Goal: Transaction & Acquisition: Purchase product/service

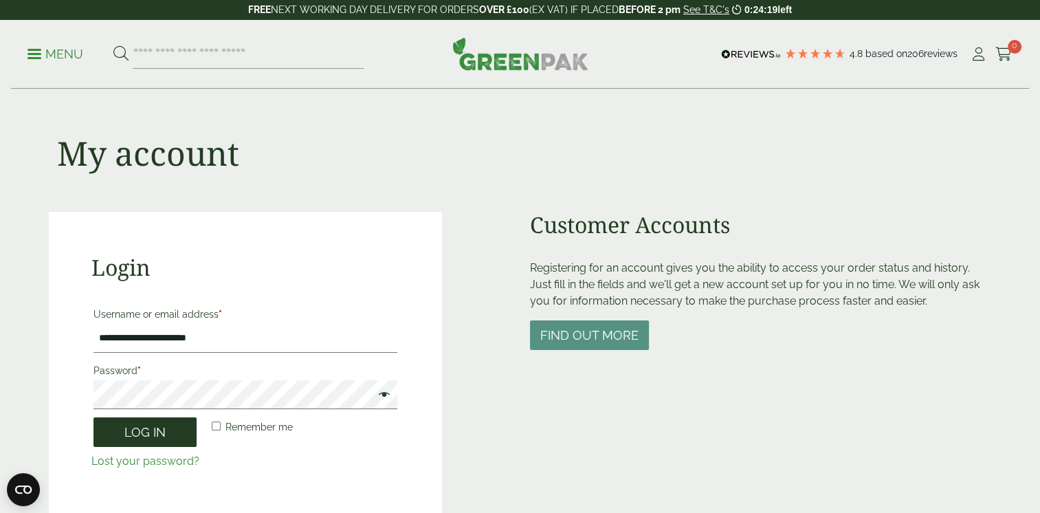
click at [135, 428] on button "Log in" at bounding box center [144, 432] width 103 height 30
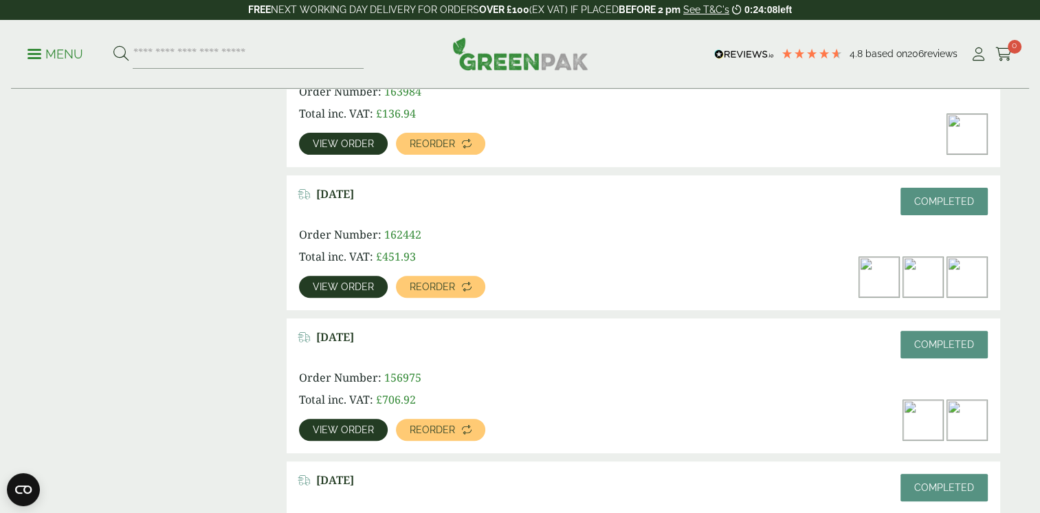
scroll to position [412, 0]
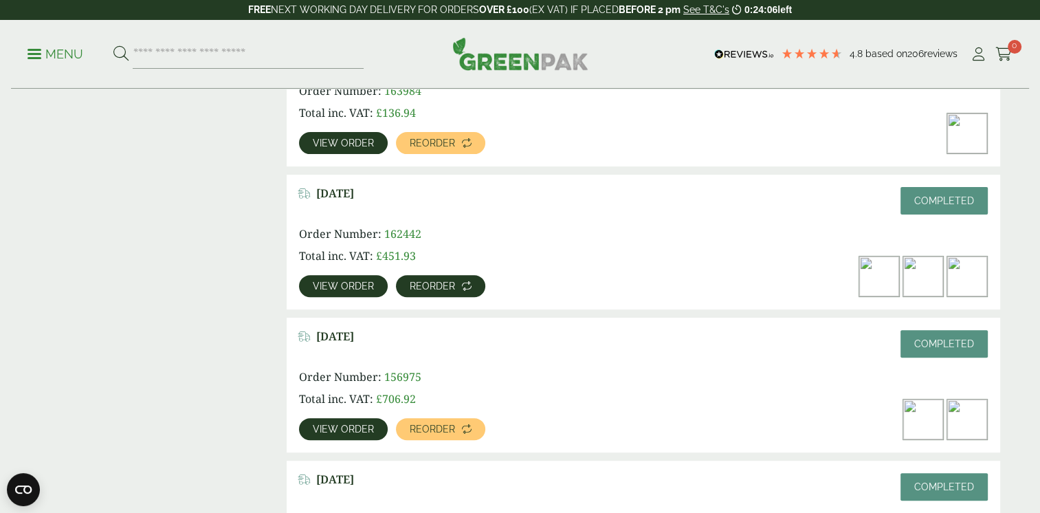
click at [412, 290] on span "Reorder" at bounding box center [432, 286] width 45 height 10
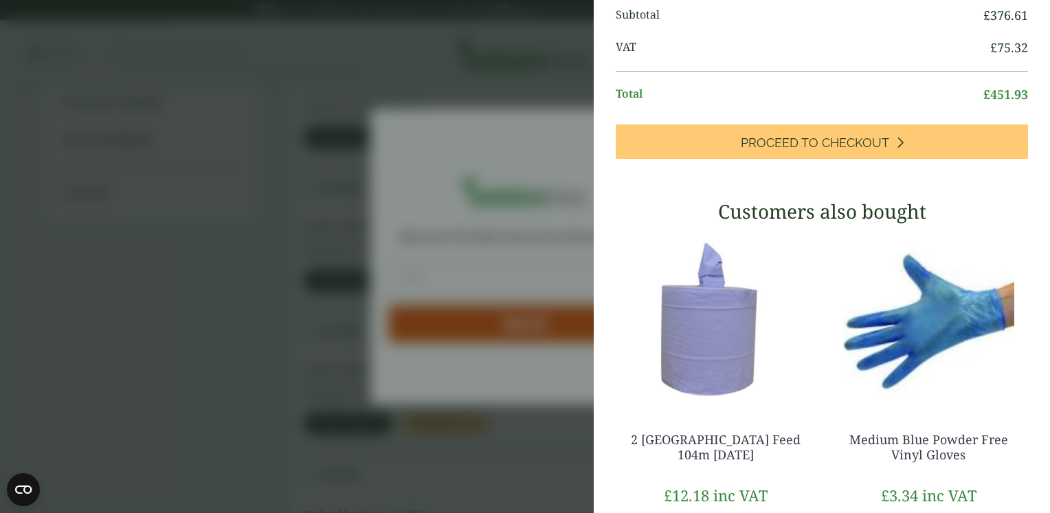
scroll to position [275, 0]
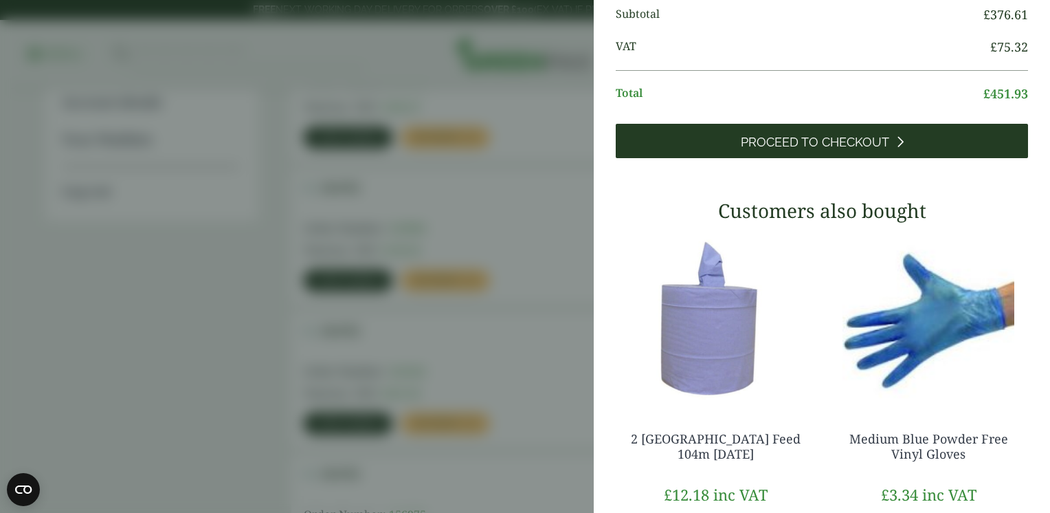
click at [821, 150] on span "Proceed to Checkout" at bounding box center [815, 142] width 148 height 15
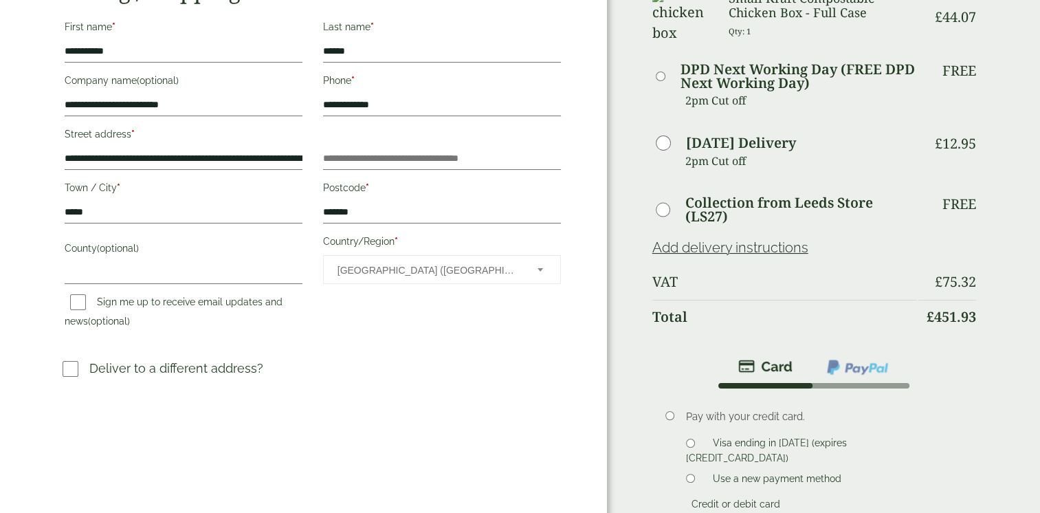
scroll to position [550, 0]
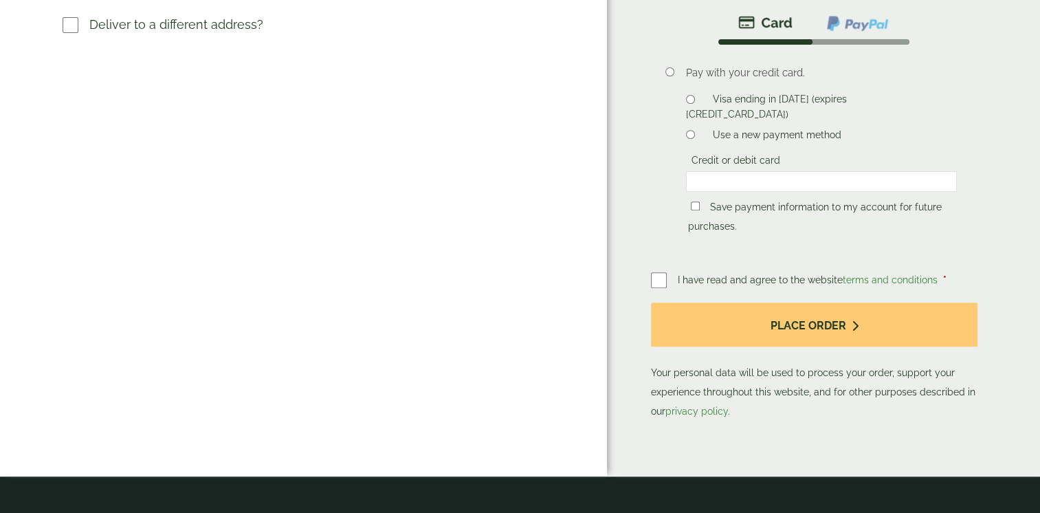
click at [668, 279] on label at bounding box center [664, 280] width 27 height 19
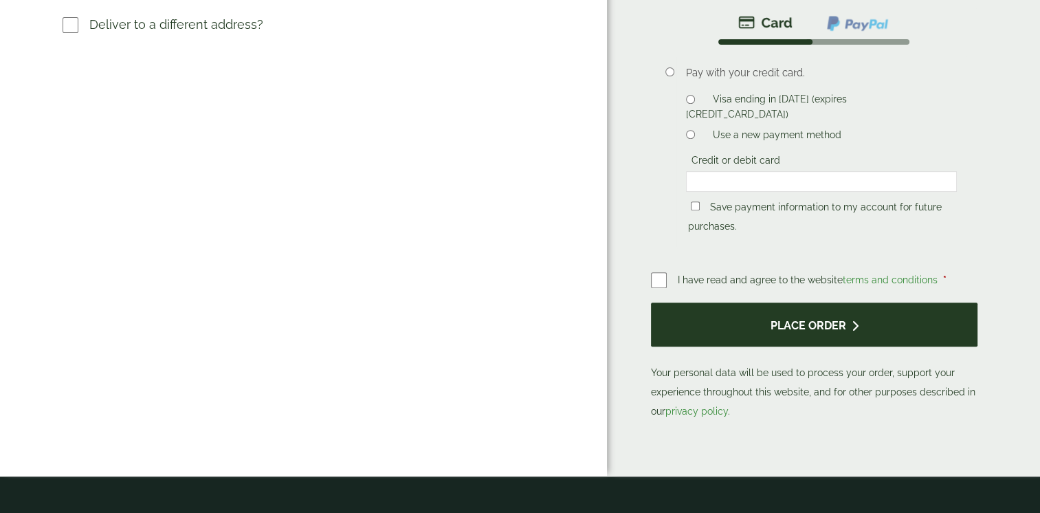
click at [698, 317] on button "Place order" at bounding box center [814, 324] width 327 height 45
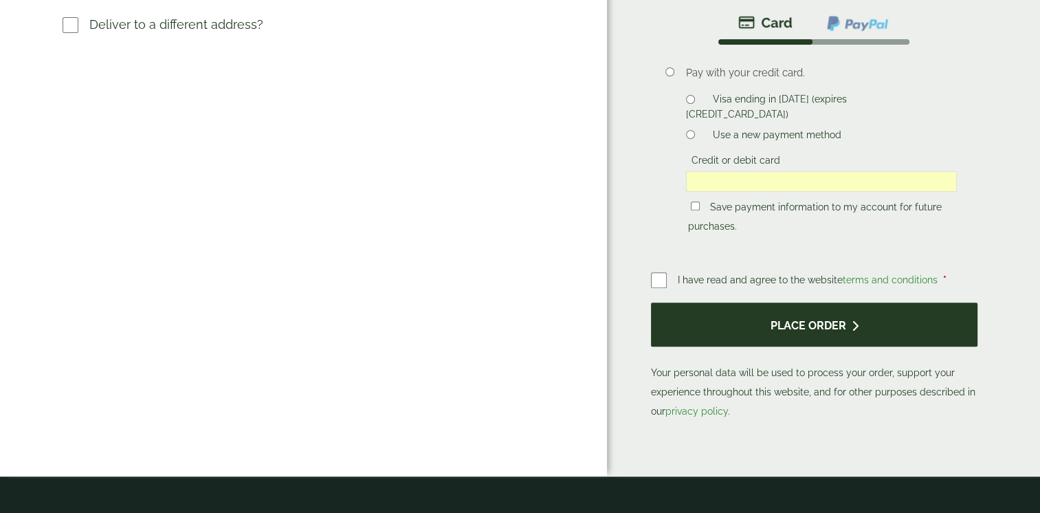
click at [735, 329] on button "Place order" at bounding box center [814, 324] width 327 height 45
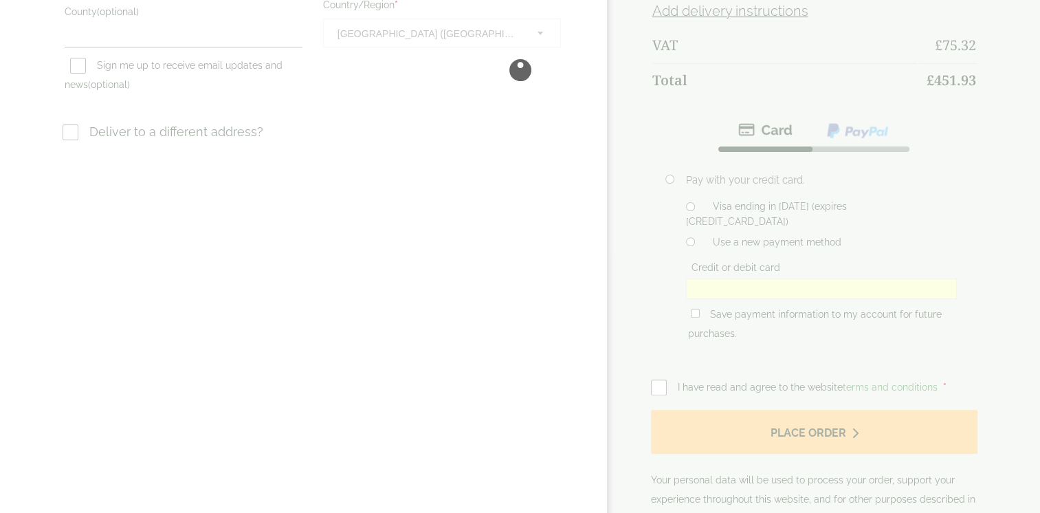
scroll to position [206, 0]
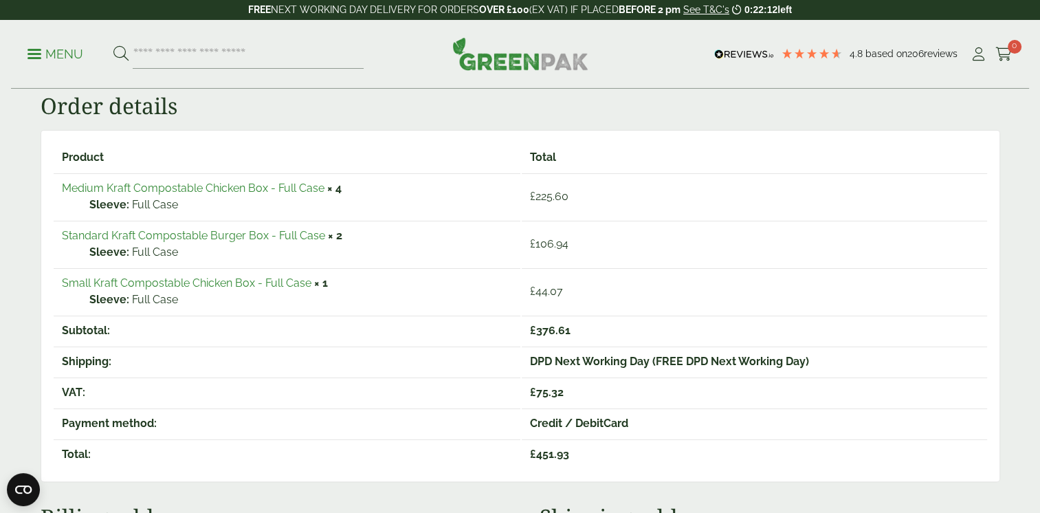
scroll to position [206, 0]
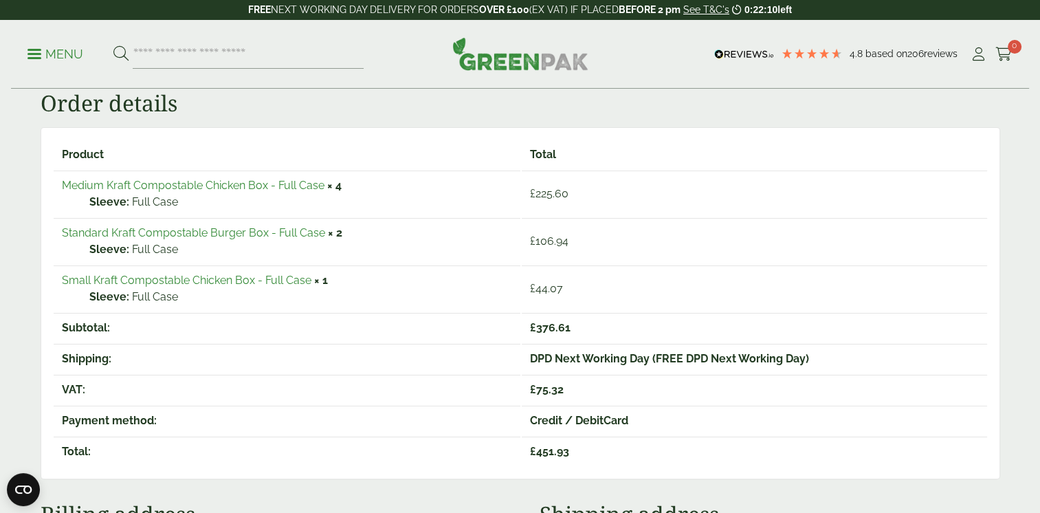
click at [142, 183] on link "Medium Kraft Compostable Chicken Box - Full Case" at bounding box center [193, 185] width 263 height 13
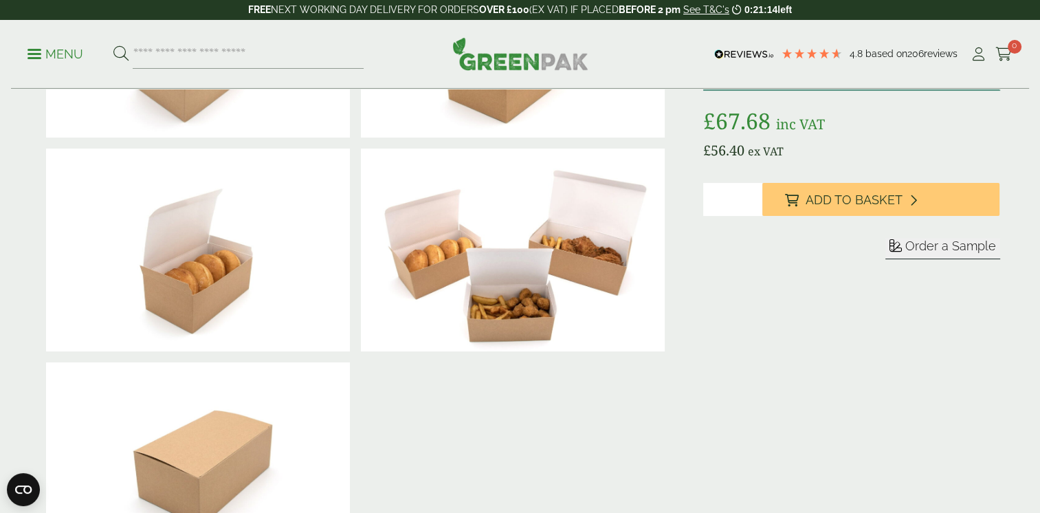
scroll to position [206, 0]
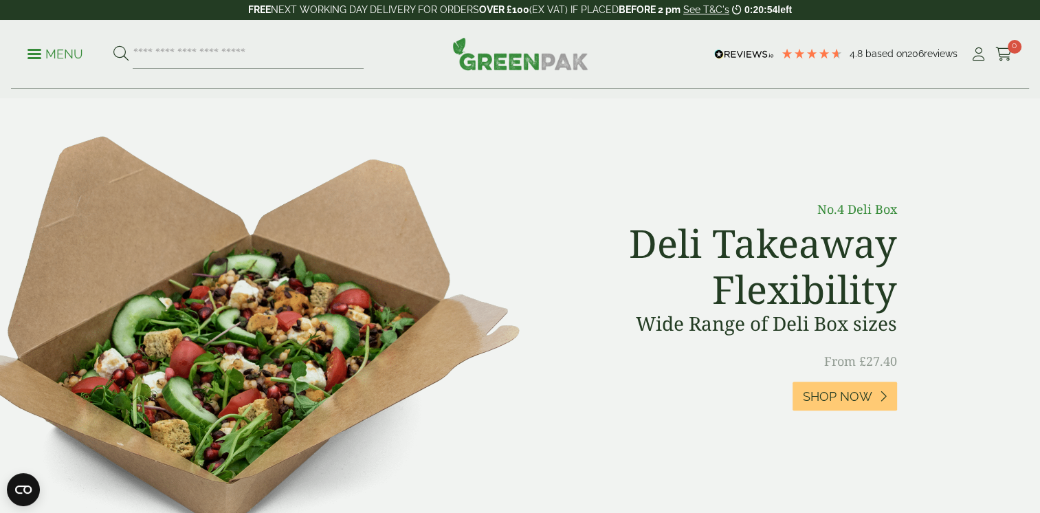
scroll to position [412, 0]
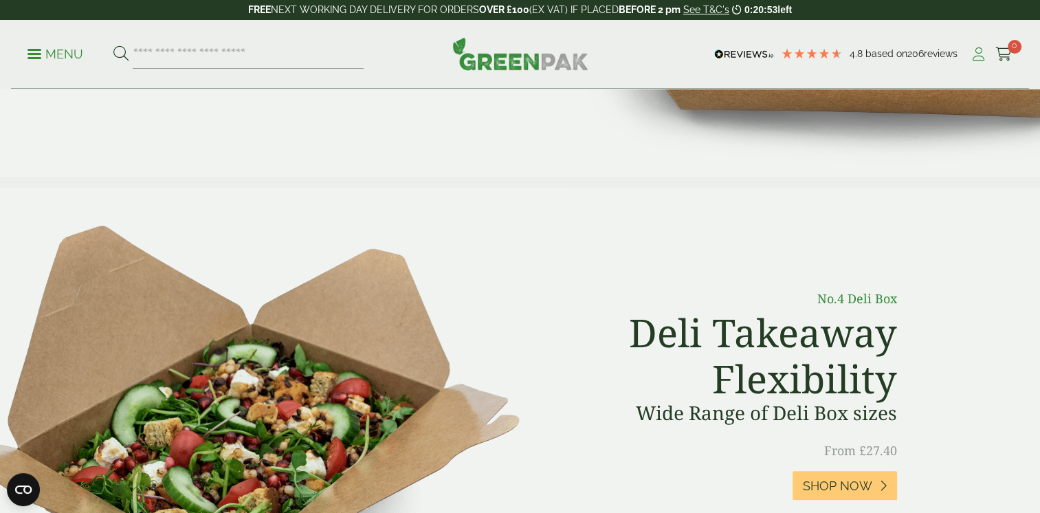
click at [978, 54] on icon at bounding box center [978, 54] width 17 height 14
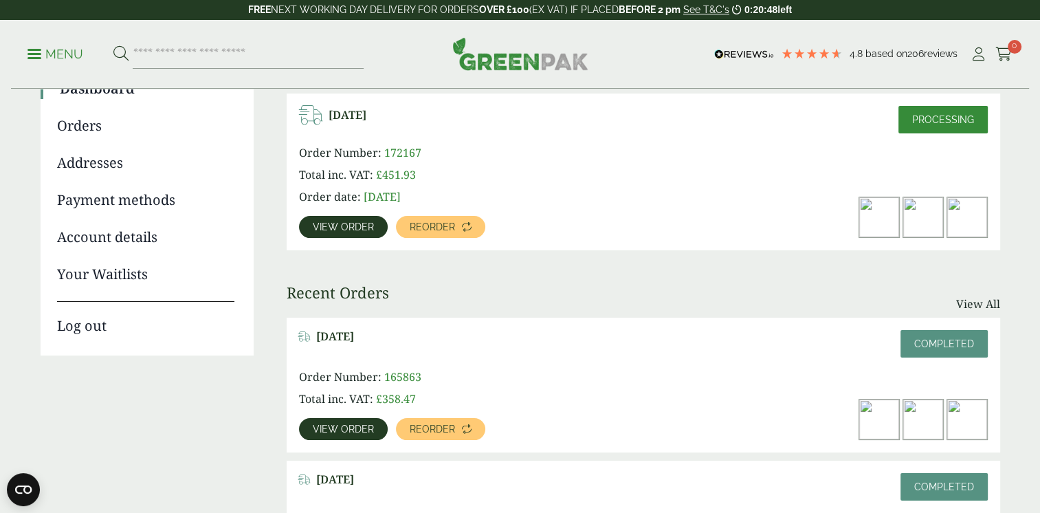
scroll to position [69, 0]
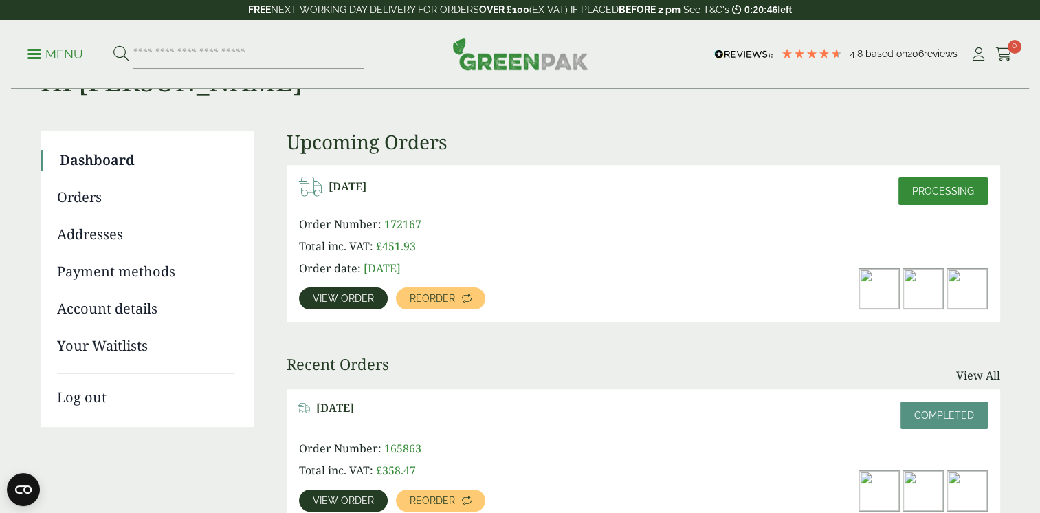
click at [337, 293] on span "View order" at bounding box center [343, 298] width 61 height 10
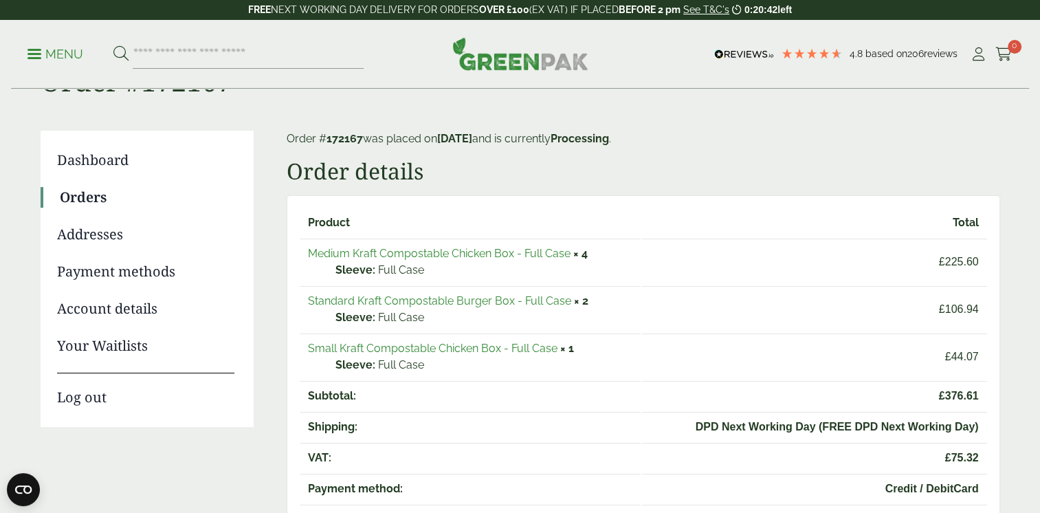
click at [479, 253] on link "Medium Kraft Compostable Chicken Box - Full Case" at bounding box center [439, 253] width 263 height 13
